Goal: Task Accomplishment & Management: Manage account settings

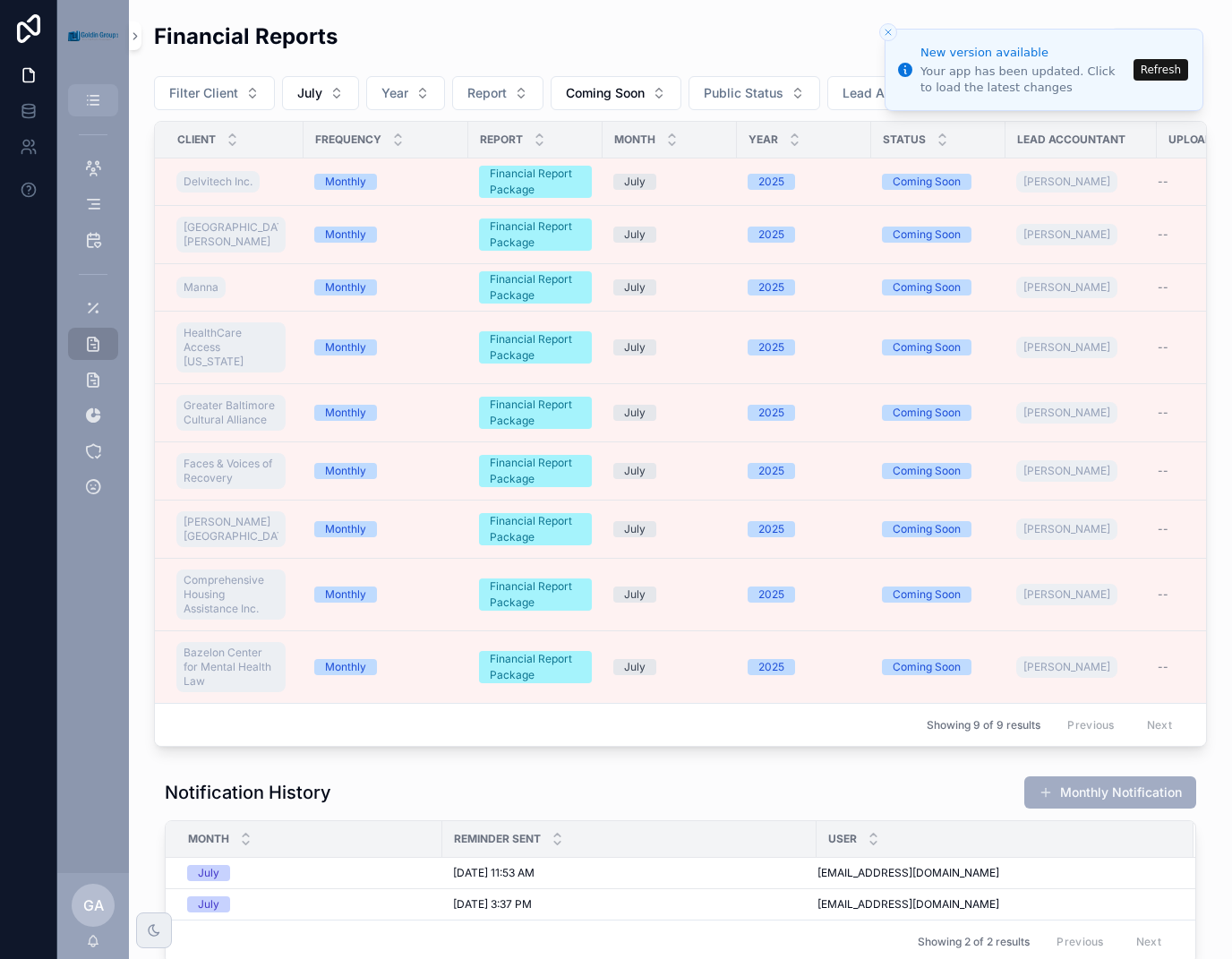
click at [87, 115] on link "Dashboard" at bounding box center [92, 100] width 50 height 32
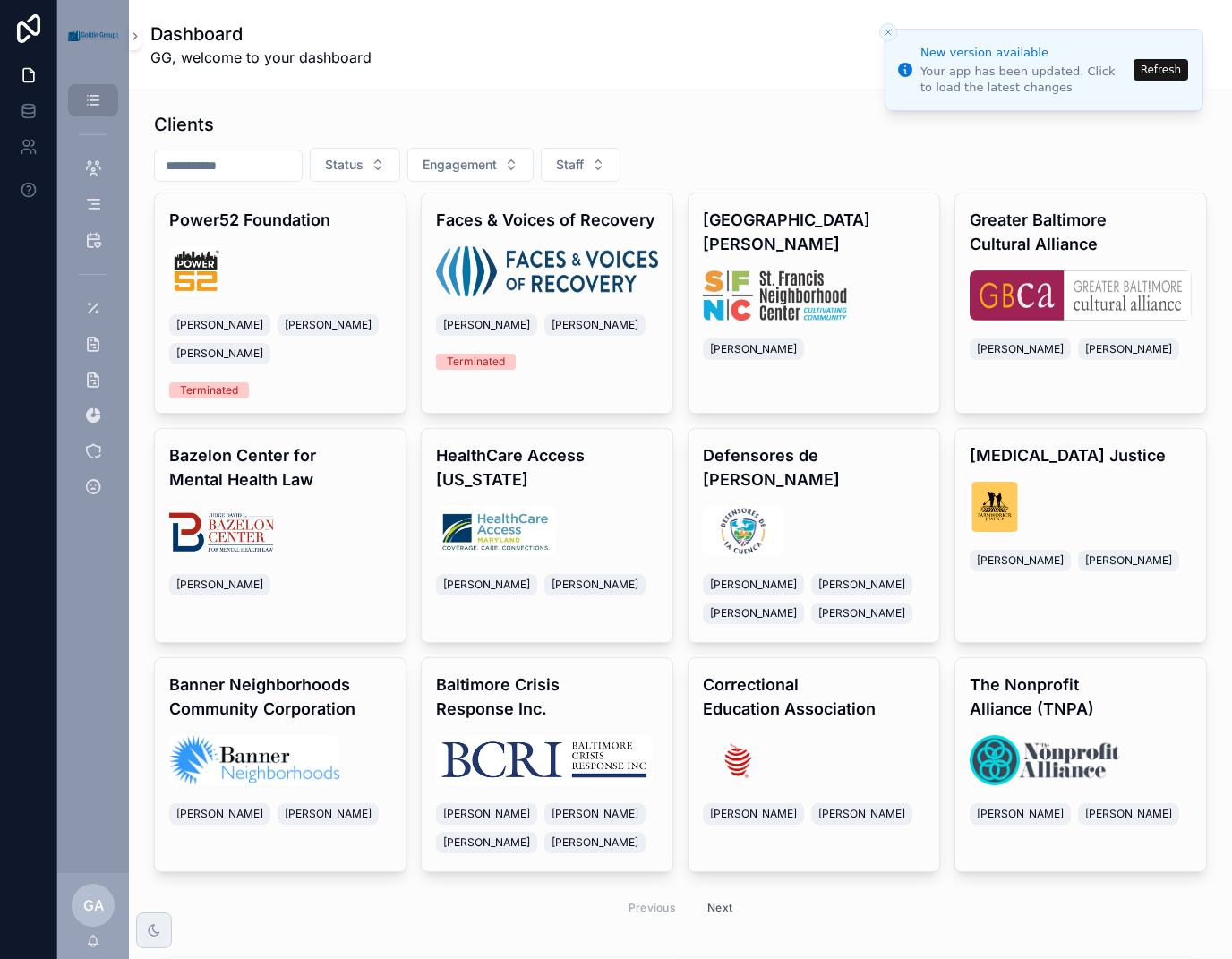
click at [290, 159] on input "scrollable content" at bounding box center [228, 166] width 147 height 25
click at [1171, 66] on button "Refresh" at bounding box center [1160, 70] width 55 height 22
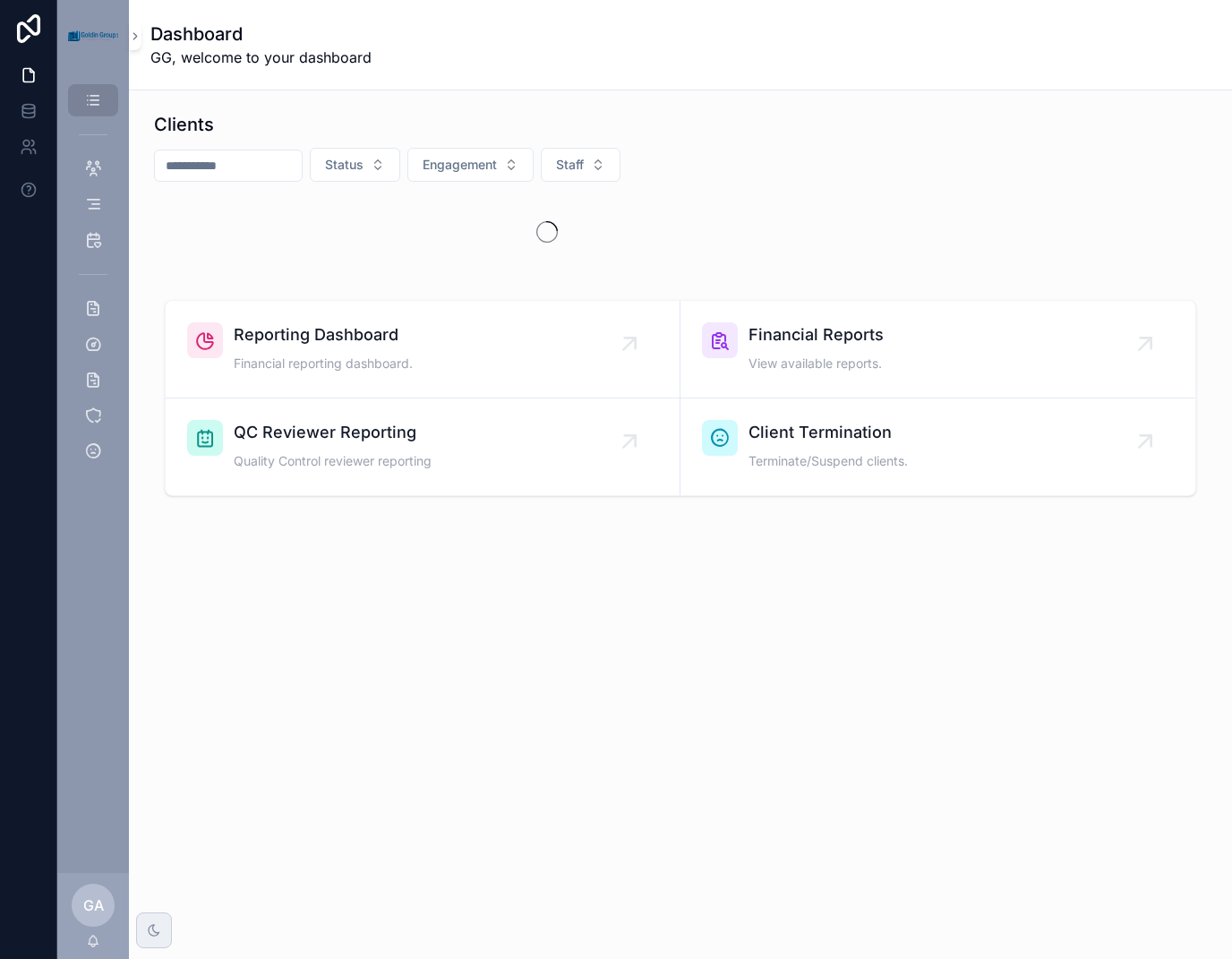
drag, startPoint x: 0, startPoint y: 0, endPoint x: 223, endPoint y: 160, distance: 274.5
click at [223, 160] on input "scrollable content" at bounding box center [228, 166] width 147 height 25
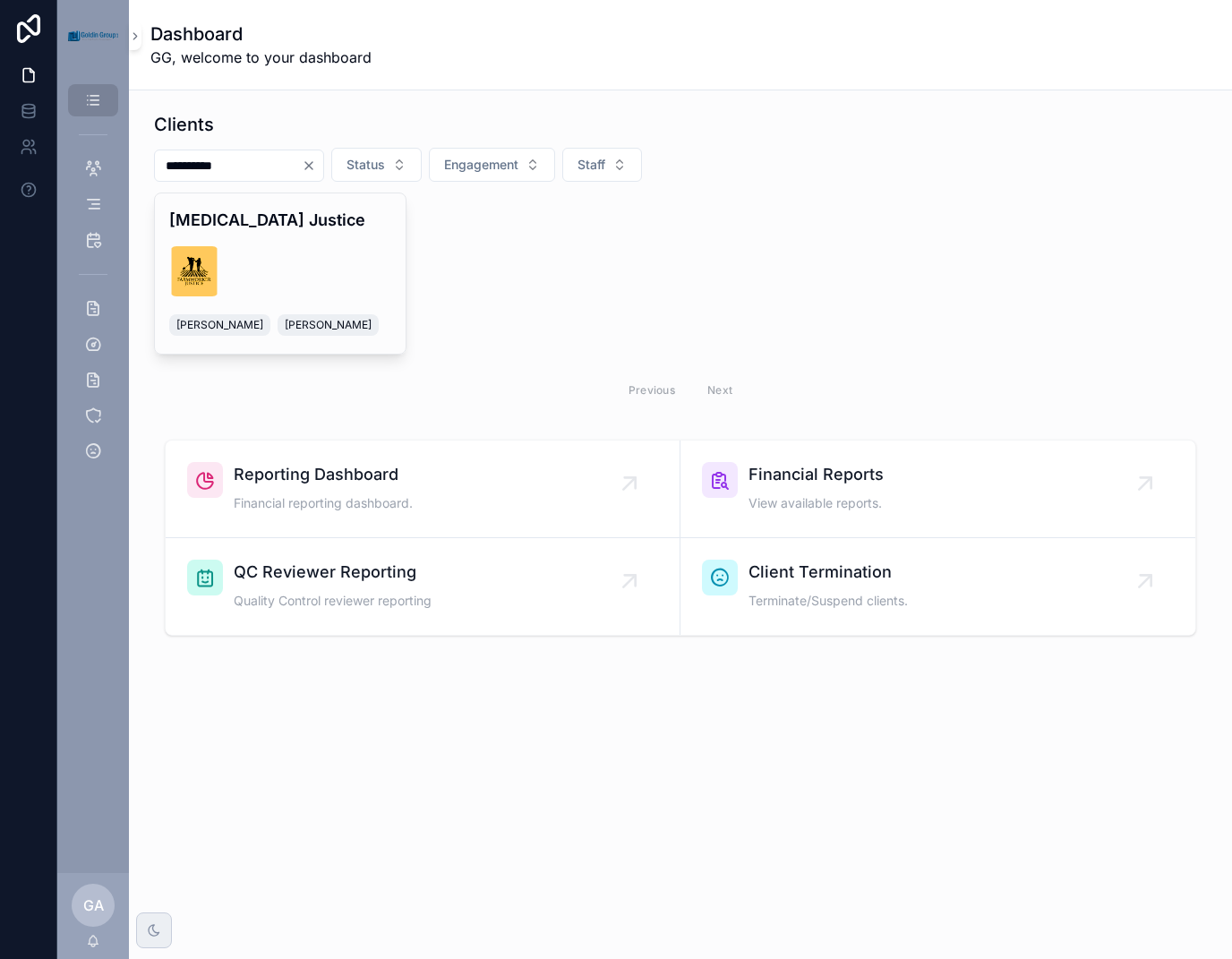
type input "**********"
click at [349, 243] on div "[MEDICAL_DATA] Justice [PERSON_NAME] [PERSON_NAME]" at bounding box center [280, 273] width 251 height 160
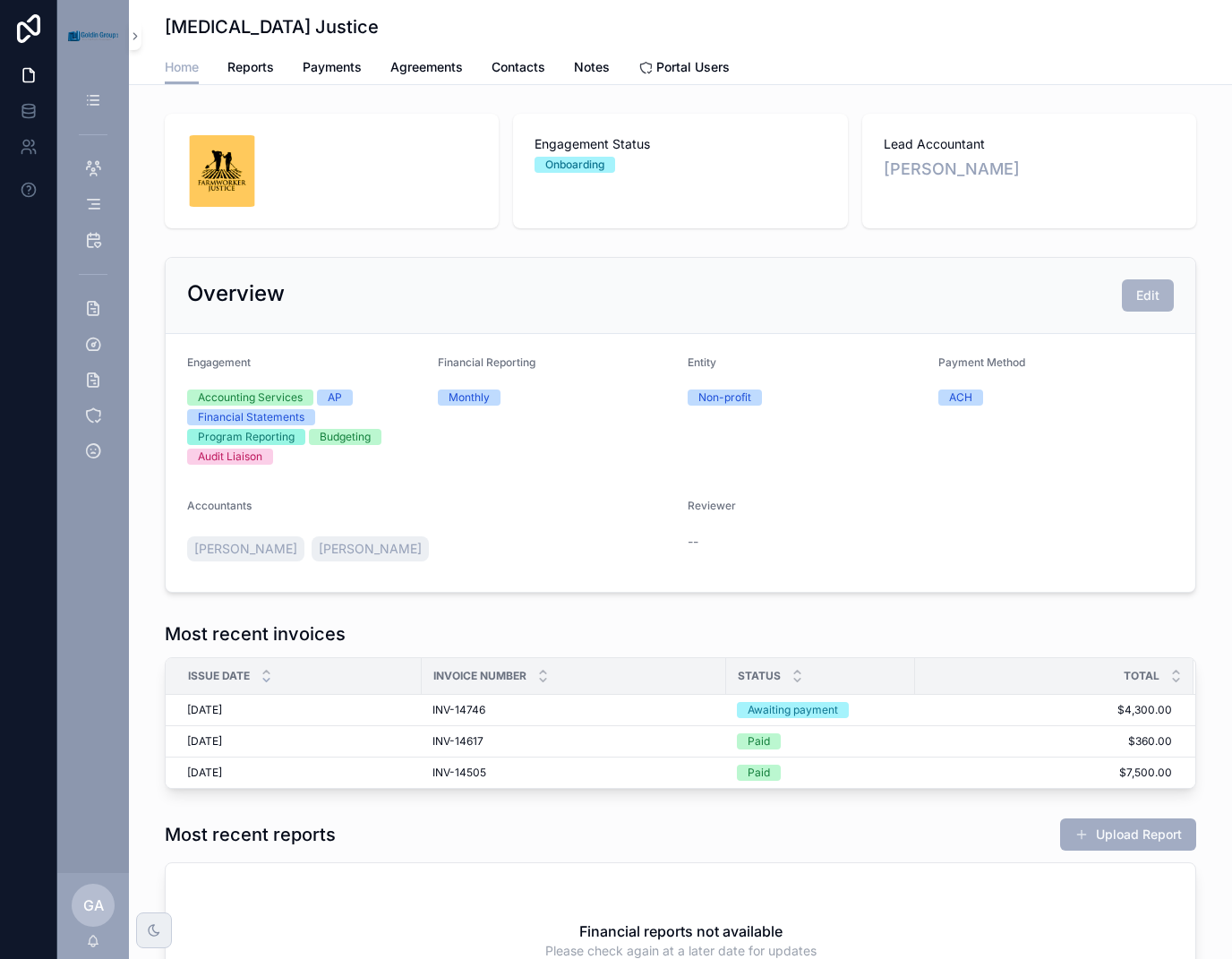
click at [1136, 305] on button "Edit" at bounding box center [1147, 295] width 52 height 32
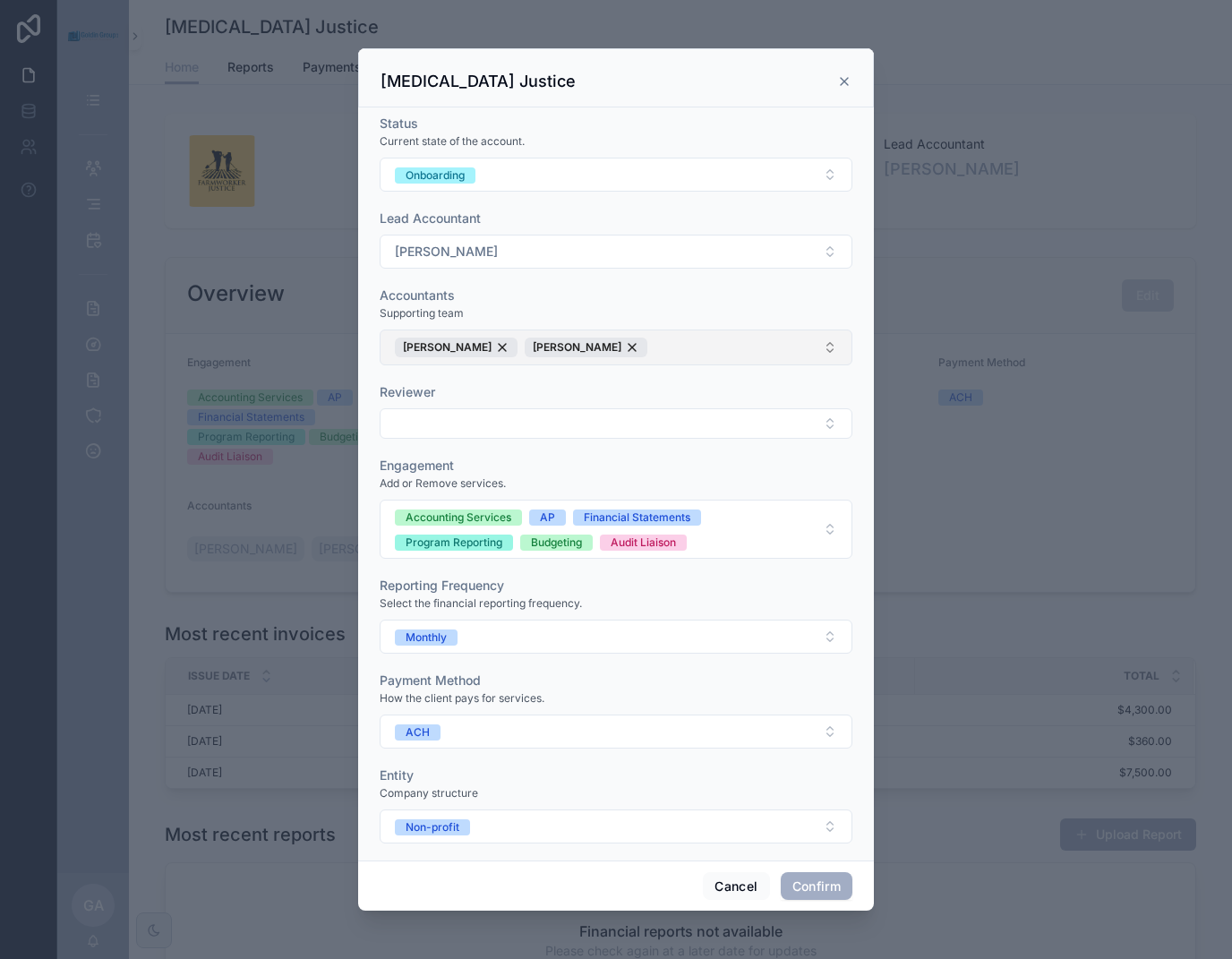
click at [658, 347] on button "[PERSON_NAME] [PERSON_NAME]" at bounding box center [616, 347] width 472 height 36
type input "***"
click at [528, 414] on div "[PERSON_NAME]" at bounding box center [609, 419] width 450 height 28
click at [801, 883] on button "Confirm" at bounding box center [815, 885] width 72 height 28
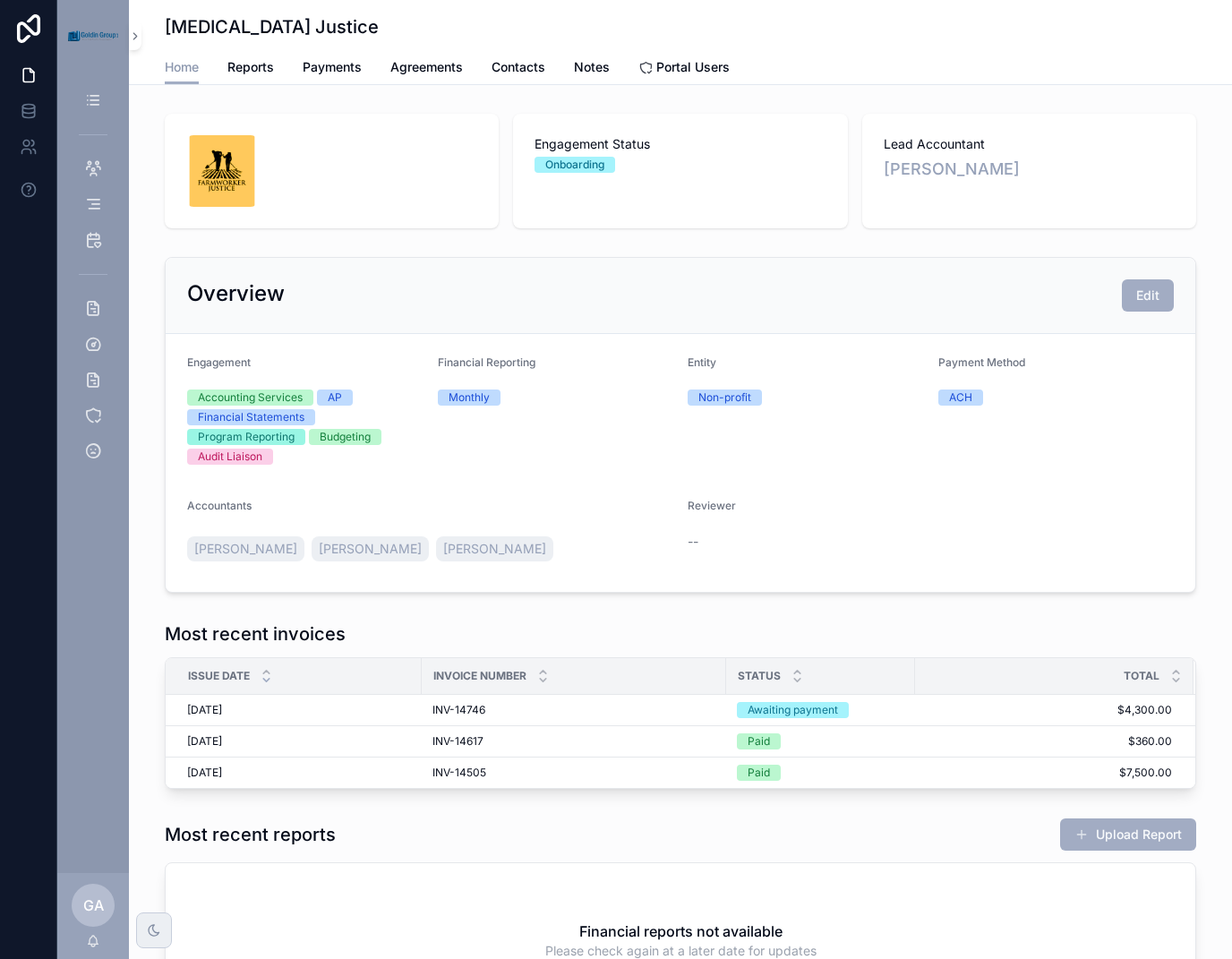
click at [180, 63] on span "Home" at bounding box center [181, 67] width 34 height 18
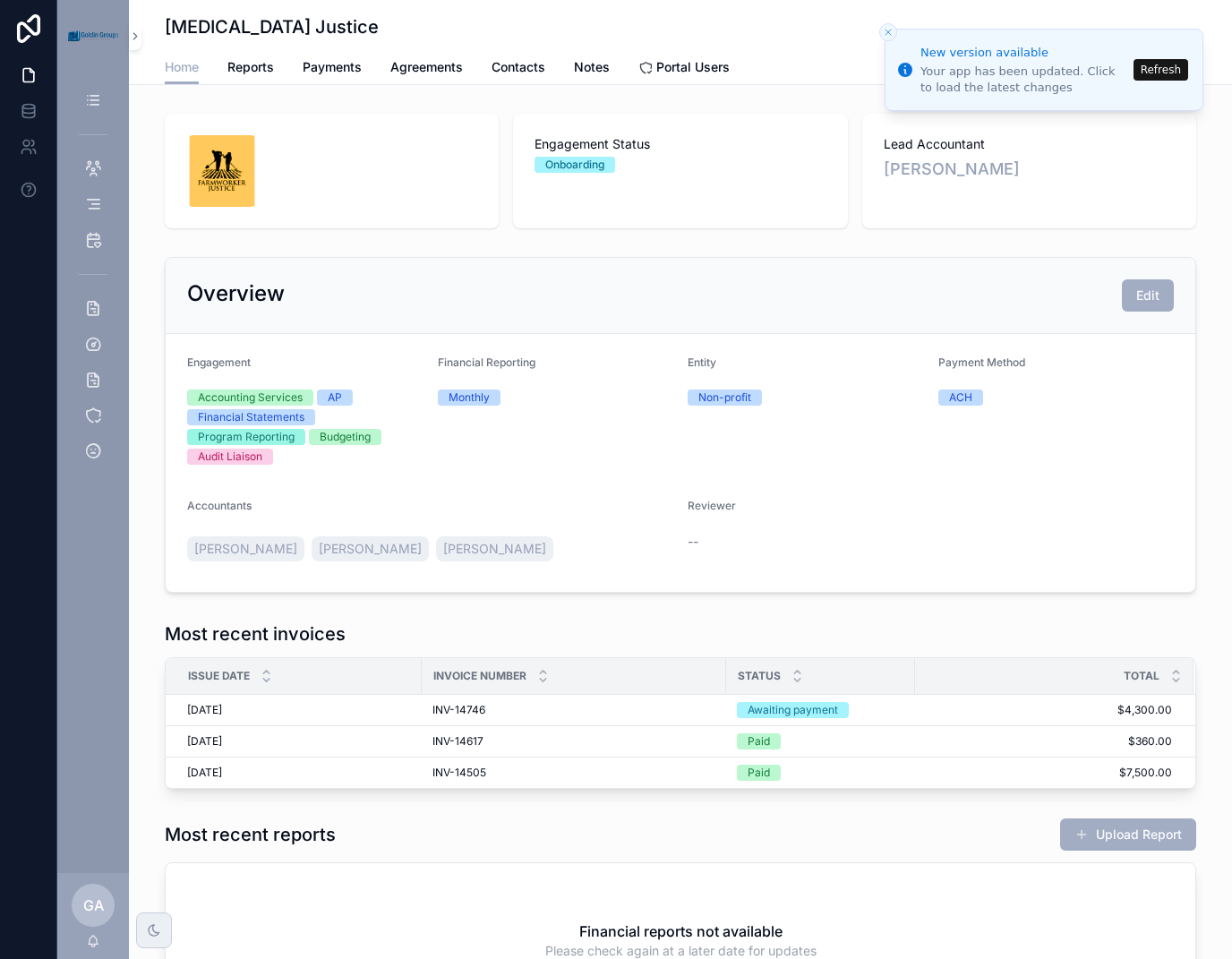
click at [126, 62] on div "scrollable content" at bounding box center [92, 35] width 72 height 72
click at [1173, 75] on button "Refresh" at bounding box center [1160, 70] width 55 height 22
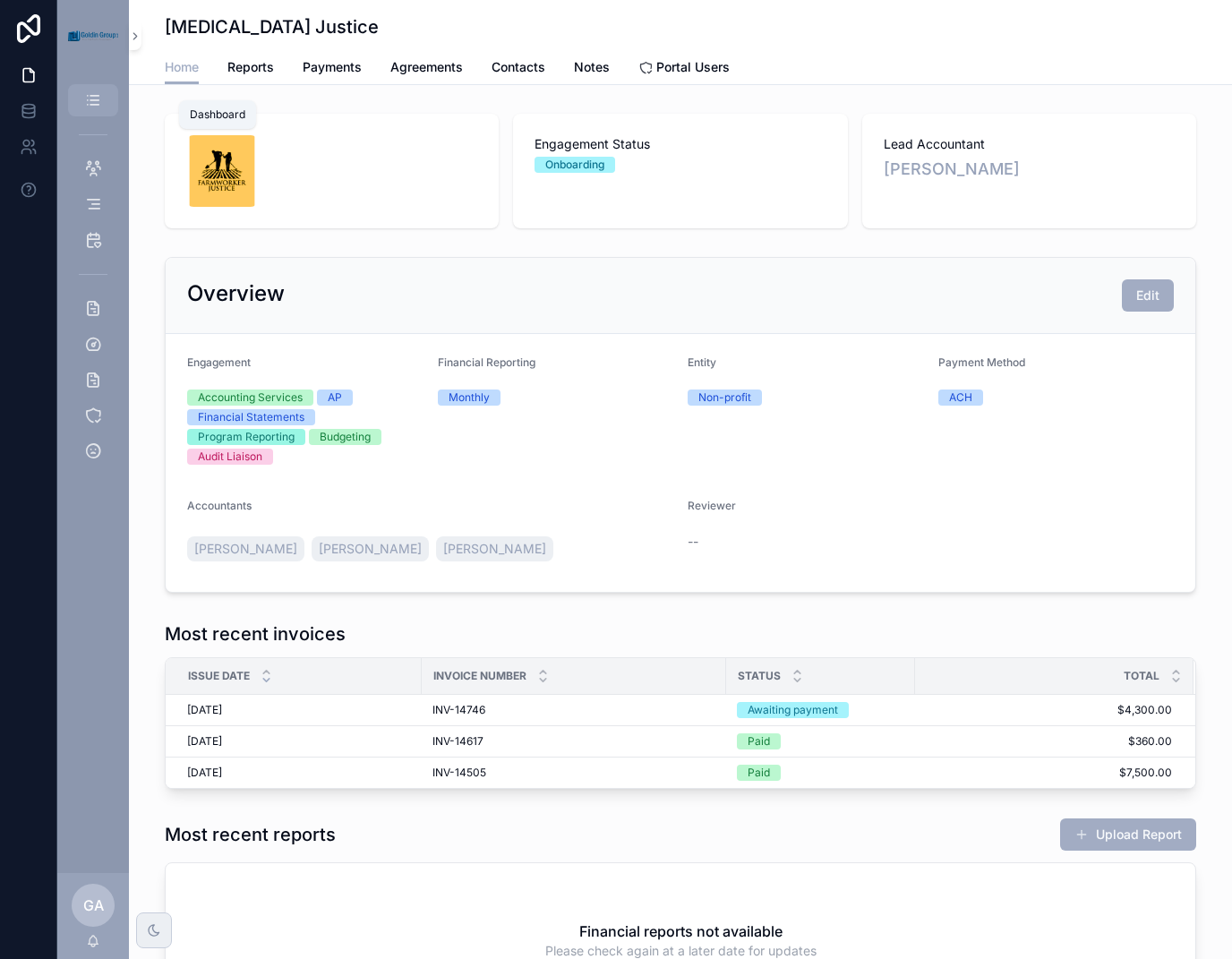
click at [100, 99] on icon "scrollable content" at bounding box center [93, 100] width 18 height 18
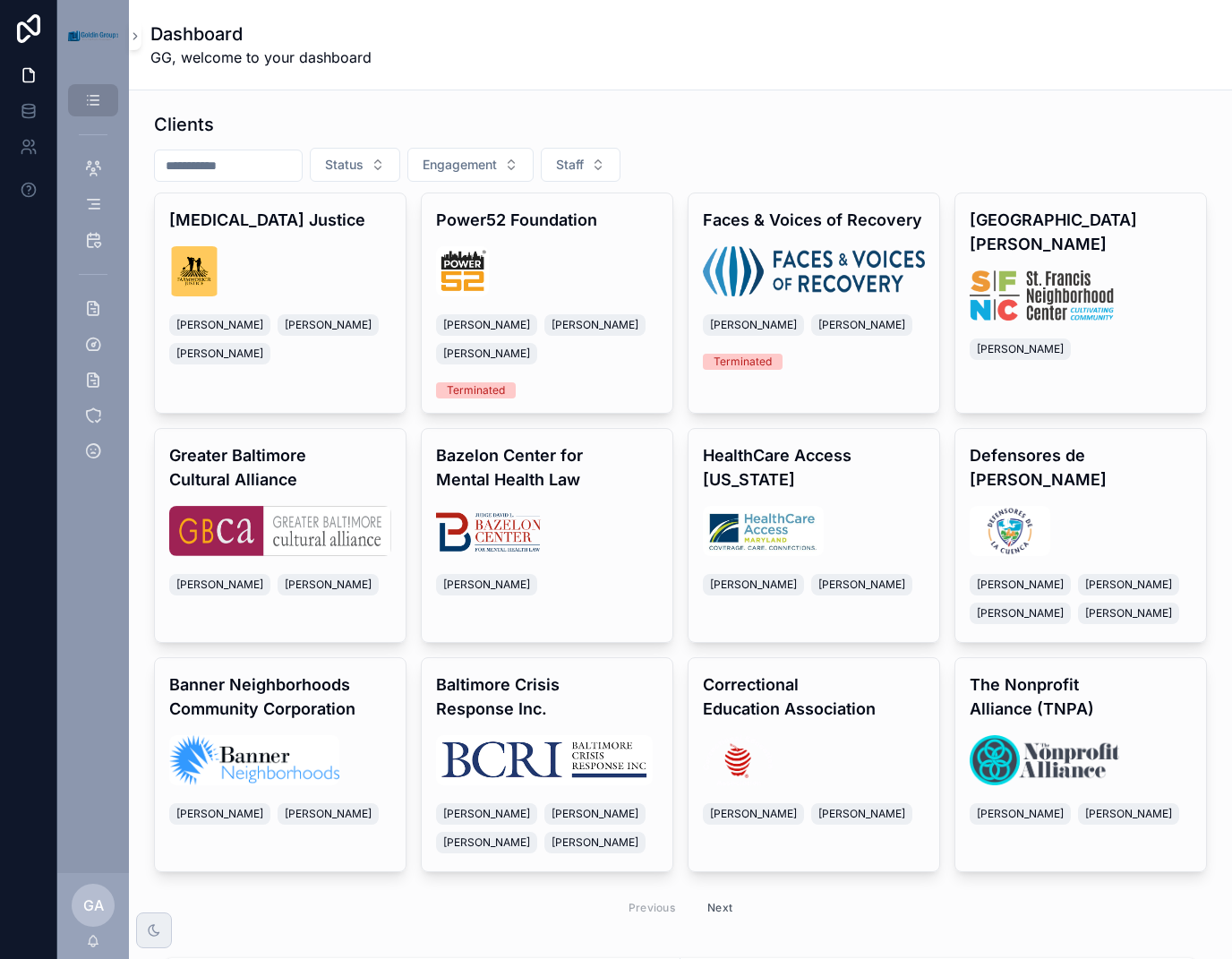
click at [257, 175] on input "scrollable content" at bounding box center [228, 166] width 147 height 25
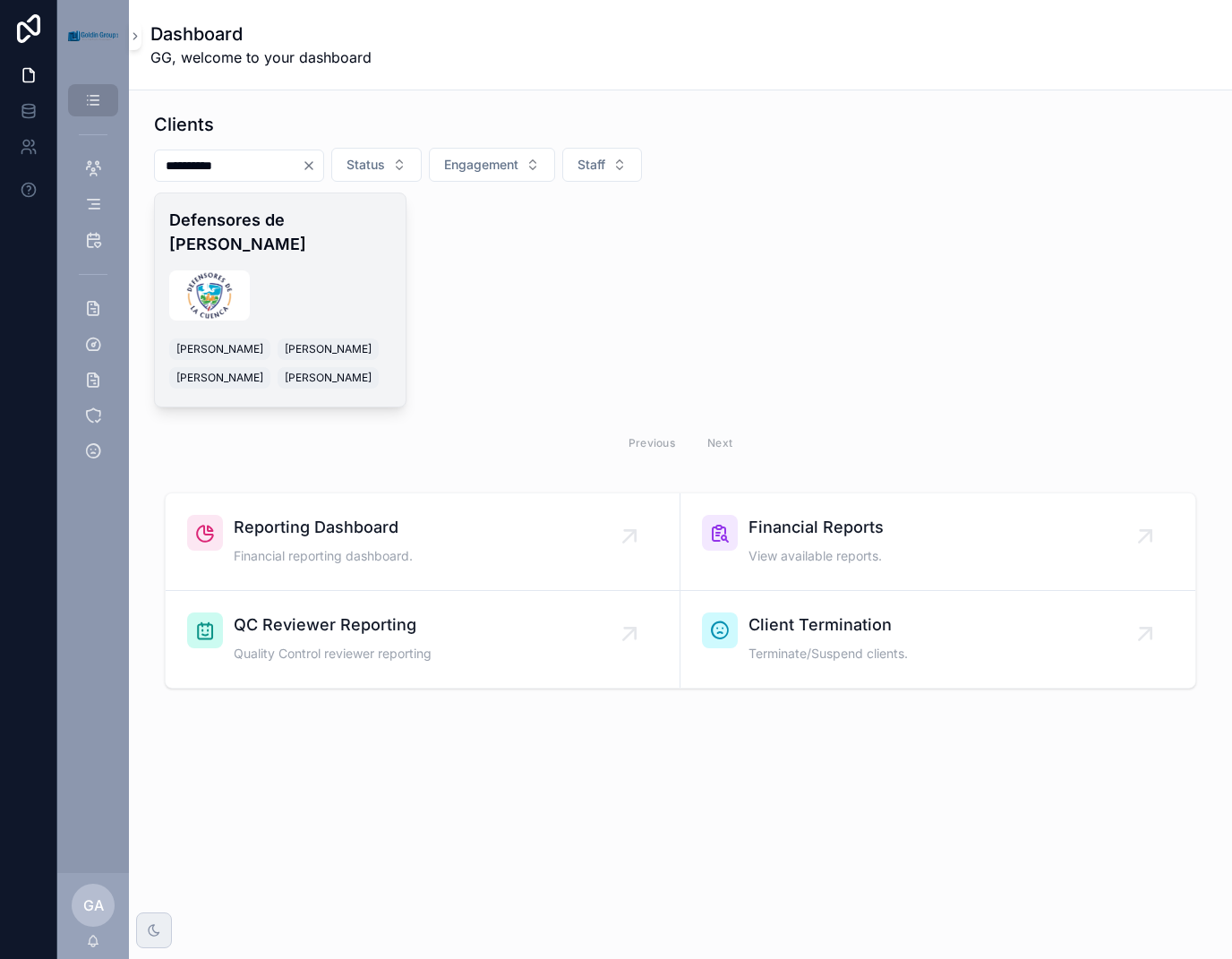
type input "**********"
click at [323, 244] on div "Defensores de la Cuenca Khushbu Patel Grace Cao Rebecca Deaton Lucy Xu" at bounding box center [280, 299] width 251 height 213
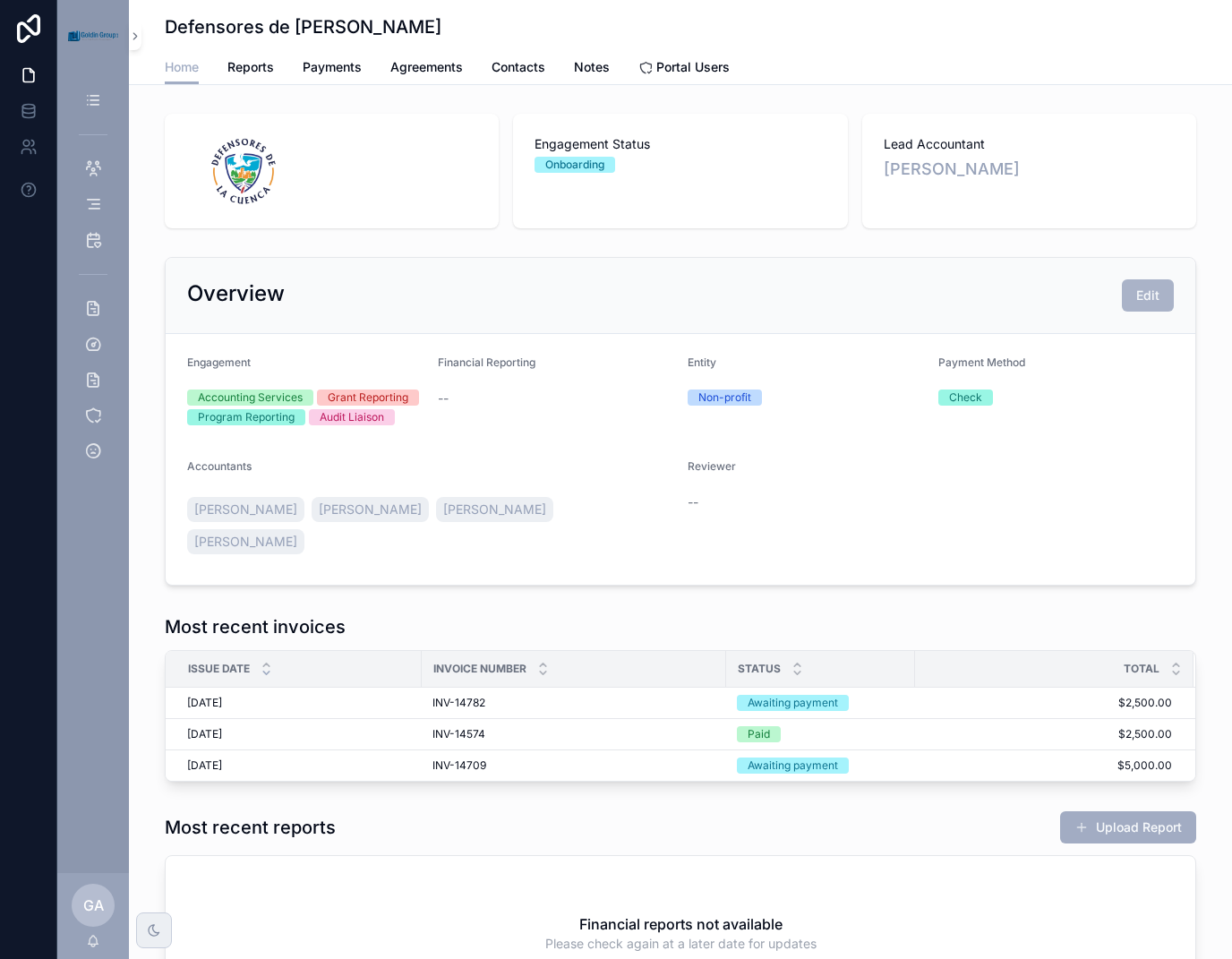
click at [1158, 303] on button "Edit" at bounding box center [1147, 295] width 52 height 32
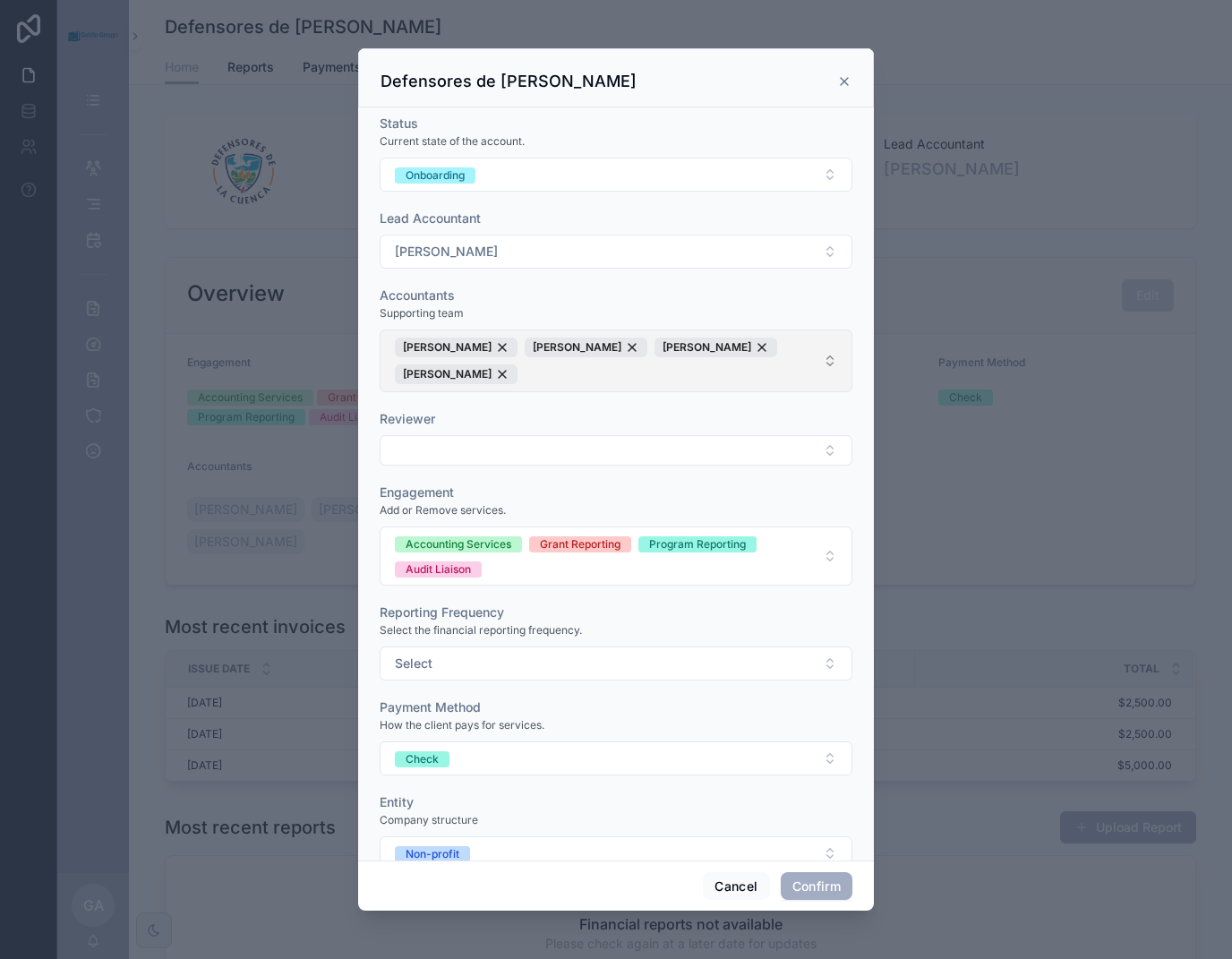
click at [647, 366] on span "Khushbu Patel Grace Cao Rebecca Deaton Lucy Xu" at bounding box center [605, 360] width 420 height 46
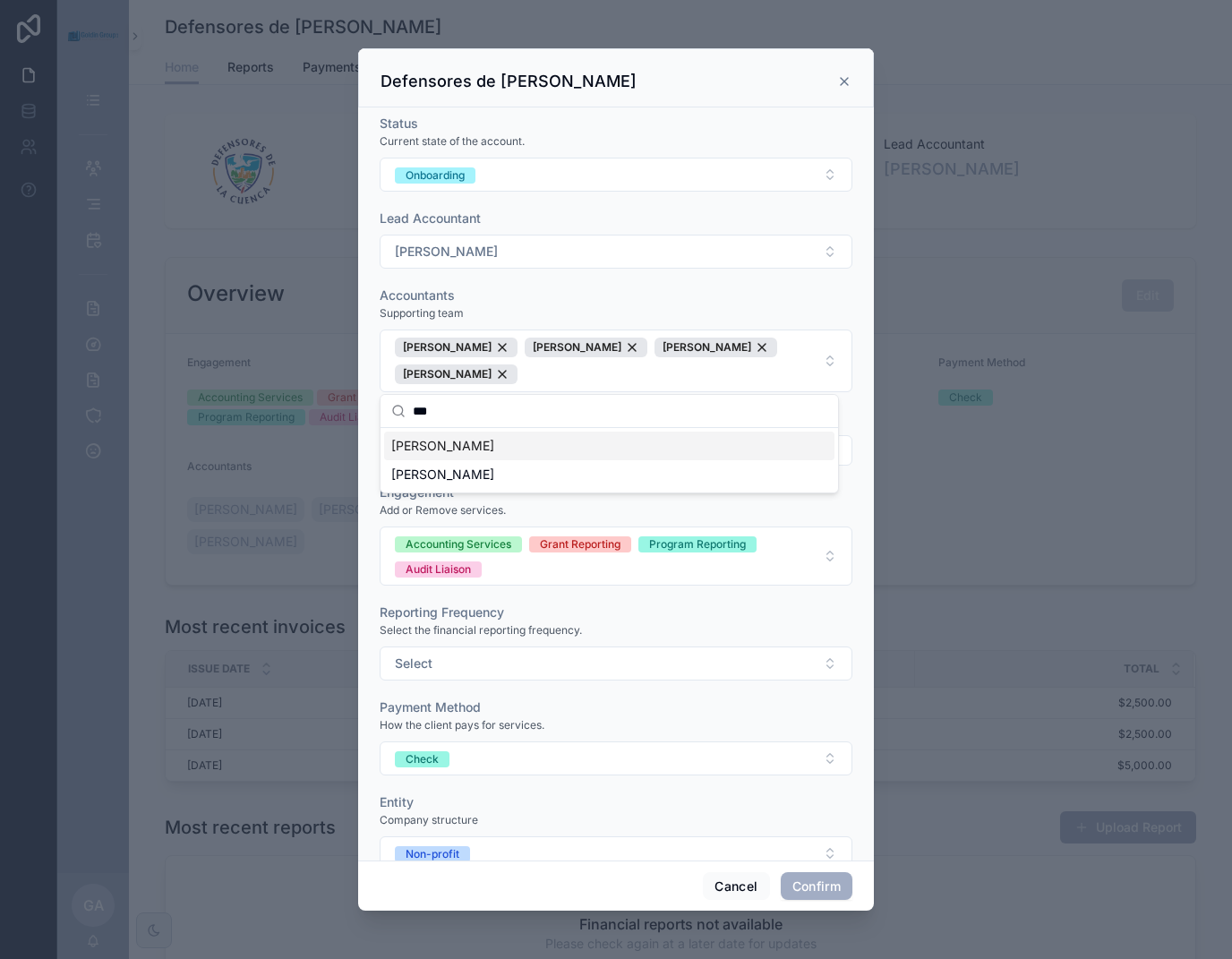
type input "***"
click at [501, 443] on div "[PERSON_NAME]" at bounding box center [609, 445] width 450 height 28
click at [424, 440] on span "[PERSON_NAME]" at bounding box center [442, 446] width 103 height 18
click at [434, 445] on span "[PERSON_NAME]" at bounding box center [442, 446] width 103 height 18
click at [827, 891] on button "Confirm" at bounding box center [815, 885] width 72 height 28
